Goal: Navigation & Orientation: Find specific page/section

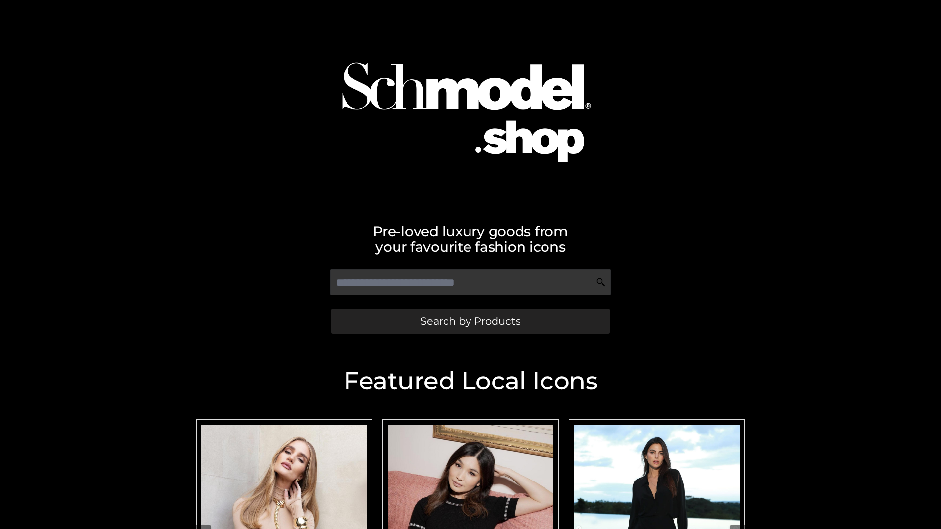
click at [470, 321] on span "Search by Products" at bounding box center [470, 321] width 100 height 10
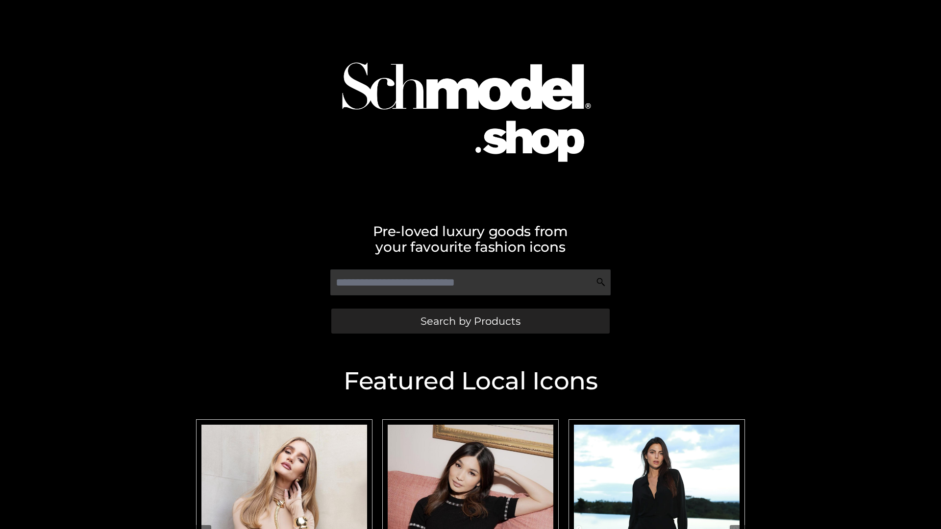
click at [470, 321] on span "Search by Products" at bounding box center [470, 321] width 100 height 10
